Goal: Information Seeking & Learning: Learn about a topic

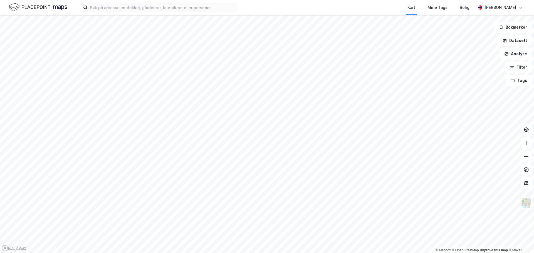
click at [112, 12] on div "Kart Mine Tags [PERSON_NAME]" at bounding box center [267, 7] width 534 height 15
click at [113, 8] on input at bounding box center [162, 7] width 148 height 8
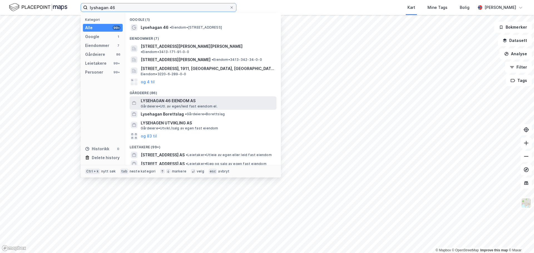
type input "lyshagan 46"
click at [152, 98] on span "LYSEHAGAN 46 EIENDOM AS" at bounding box center [207, 101] width 133 height 7
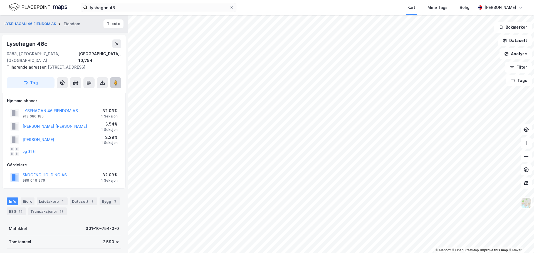
click at [116, 80] on image at bounding box center [115, 83] width 3 height 6
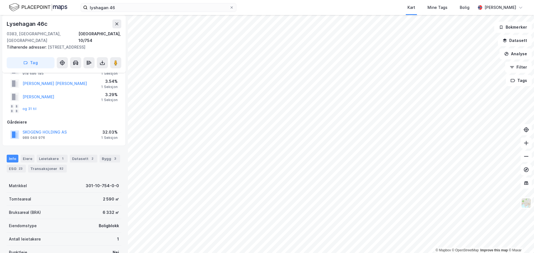
scroll to position [43, 0]
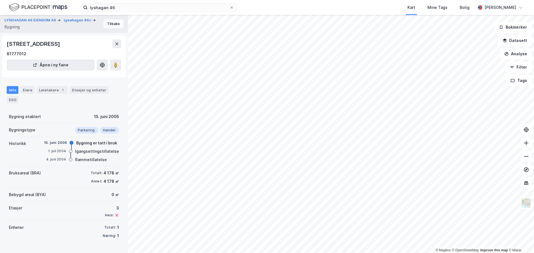
click at [110, 24] on button "Tilbake" at bounding box center [113, 23] width 20 height 9
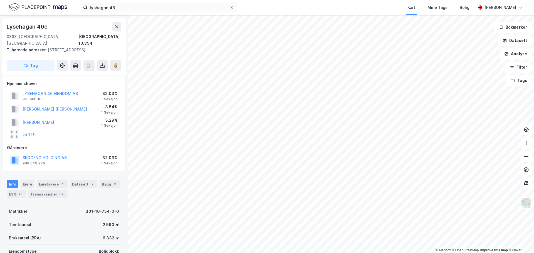
scroll to position [13, 0]
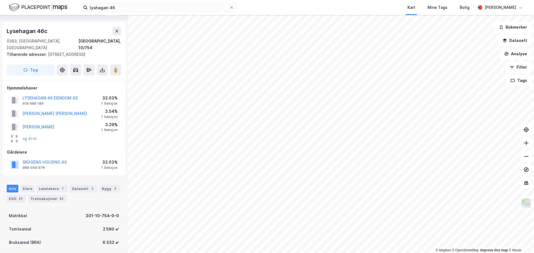
click at [45, 95] on div "LYSEHAGAN 46 EIENDOM AS 918 686 185" at bounding box center [50, 100] width 55 height 11
click at [0, 0] on button "LYSEHAGAN 46 EIENDOM AS" at bounding box center [0, 0] width 0 height 0
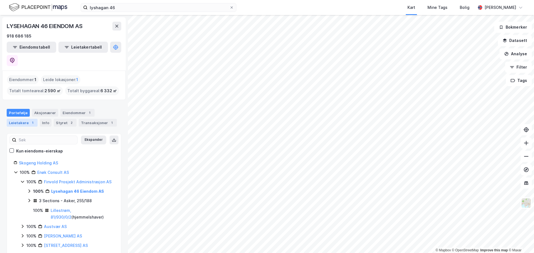
click at [21, 119] on div "Leietakere 1" at bounding box center [22, 123] width 31 height 8
